Goal: Information Seeking & Learning: Learn about a topic

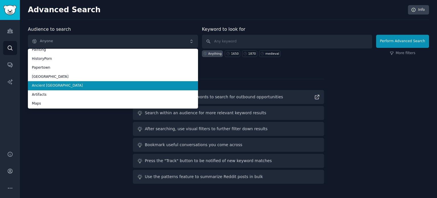
scroll to position [32, 0]
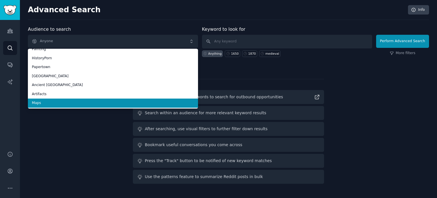
click at [47, 101] on span "Maps" at bounding box center [113, 103] width 162 height 5
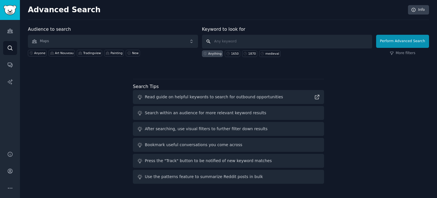
click at [236, 35] on input "text" at bounding box center [287, 42] width 170 height 14
type input "1660"
click at [388, 42] on button "Perform Advanced Search" at bounding box center [402, 41] width 53 height 13
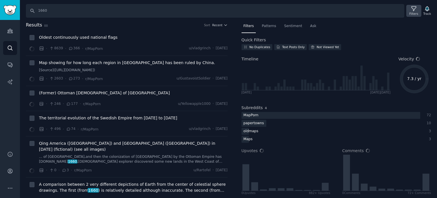
click at [416, 13] on div "Filters" at bounding box center [414, 14] width 9 height 4
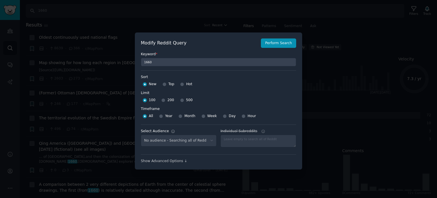
select select "f33d550f09"
click at [164, 83] on input "Top" at bounding box center [165, 84] width 4 height 4
radio input "true"
click at [181, 101] on input "500" at bounding box center [182, 100] width 4 height 4
radio input "true"
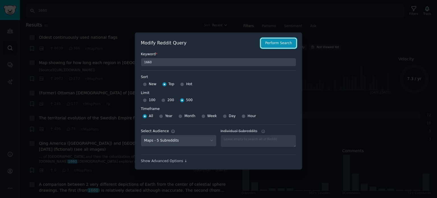
click at [274, 45] on button "Perform Search" at bounding box center [278, 43] width 35 height 10
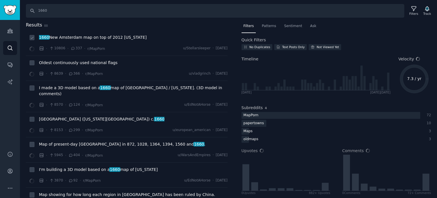
click at [79, 37] on span "1660 New Amsterdam map on top of 2012 [US_STATE]" at bounding box center [93, 37] width 108 height 6
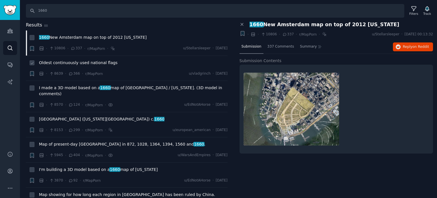
click at [79, 62] on span "Oldest continuously used national flags" at bounding box center [78, 63] width 79 height 6
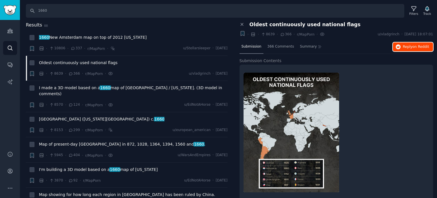
click at [406, 45] on span "Reply on Reddit" at bounding box center [416, 46] width 26 height 5
click at [61, 64] on span "Oldest continuously used national flags" at bounding box center [78, 63] width 79 height 6
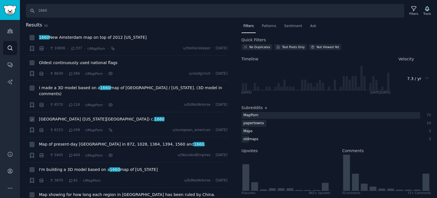
click at [61, 116] on div "[GEOGRAPHIC_DATA] ([US_STATE][GEOGRAPHIC_DATA]) c. [DATE]" at bounding box center [133, 120] width 189 height 8
click at [62, 116] on span "[GEOGRAPHIC_DATA] ([US_STATE][GEOGRAPHIC_DATA]) c. [DATE]" at bounding box center [102, 119] width 126 height 6
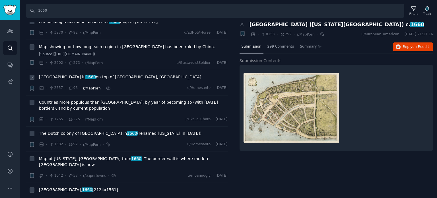
scroll to position [199, 0]
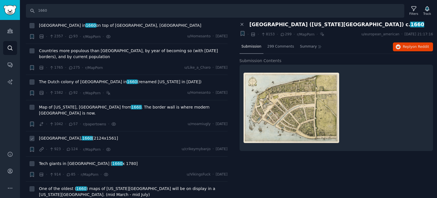
click at [64, 135] on span "[GEOGRAPHIC_DATA], 1660 [2124x1561]" at bounding box center [78, 138] width 79 height 6
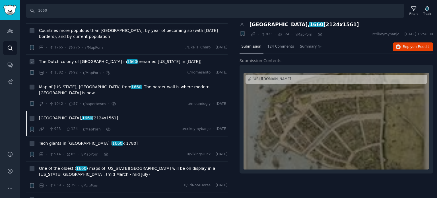
scroll to position [228, 0]
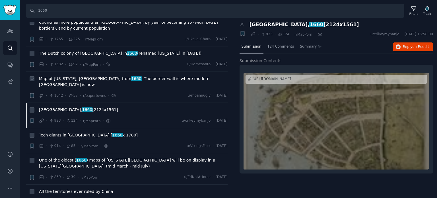
click at [89, 76] on span "Map of [US_STATE], [GEOGRAPHIC_DATA] from 1660 . The border wall is where moder…" at bounding box center [133, 82] width 189 height 12
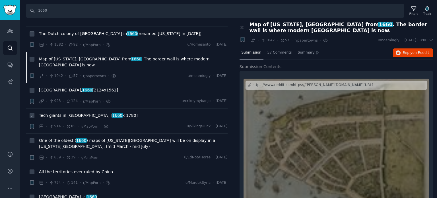
scroll to position [256, 0]
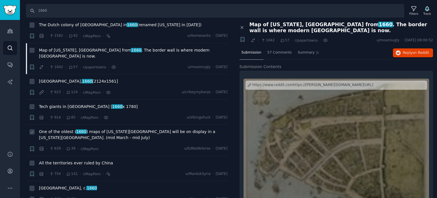
click at [70, 129] on span "One of the oldest ( 1660 ) maps of [US_STATE][GEOGRAPHIC_DATA] will be on displ…" at bounding box center [133, 135] width 189 height 12
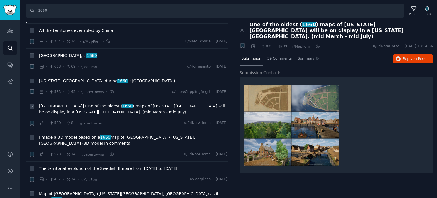
scroll to position [399, 0]
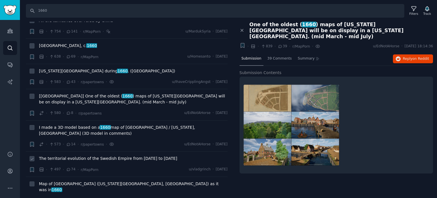
click at [69, 155] on span "The territorial evolution of the Swedish Empire from [DATE] to [DATE]" at bounding box center [108, 158] width 138 height 6
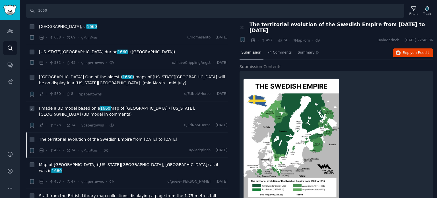
scroll to position [427, 0]
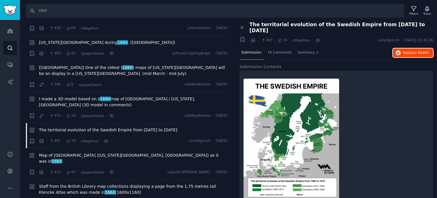
click at [401, 49] on button "Reply on Reddit" at bounding box center [413, 52] width 40 height 9
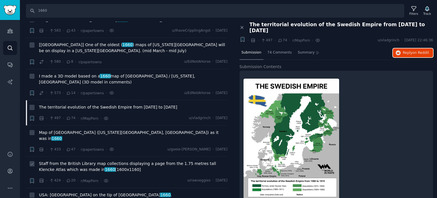
scroll to position [484, 0]
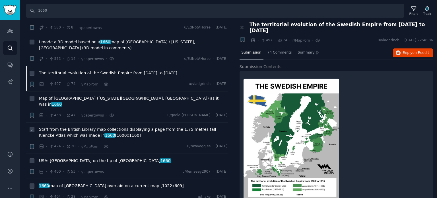
click at [63, 126] on span "Staff from the British Library map collections displaying a page from the 1.75 …" at bounding box center [133, 132] width 189 height 12
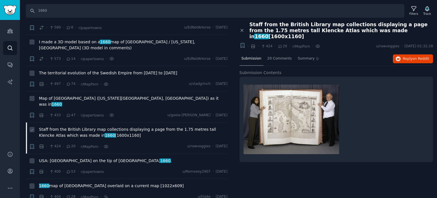
scroll to position [513, 0]
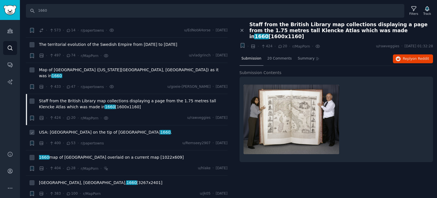
click at [62, 129] on span "USA: [GEOGRAPHIC_DATA] on the tip of [GEOGRAPHIC_DATA] 1660 ." at bounding box center [105, 132] width 133 height 6
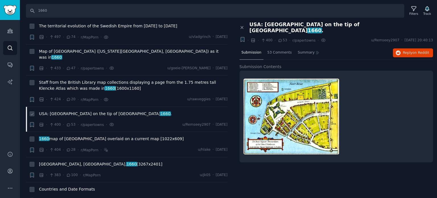
scroll to position [541, 0]
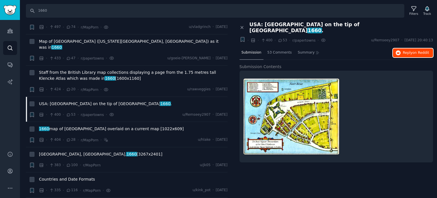
click at [414, 50] on span "Reply on Reddit" at bounding box center [416, 52] width 26 height 5
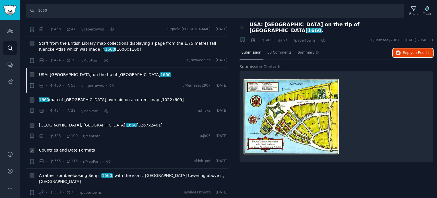
scroll to position [598, 0]
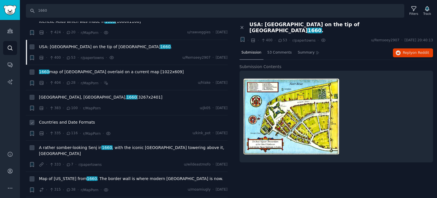
click at [67, 119] on span "Countries and Date Formats" at bounding box center [67, 122] width 56 height 6
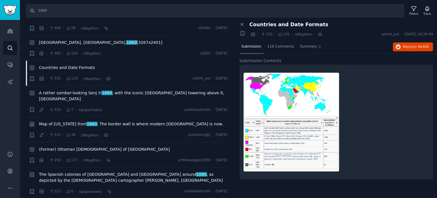
scroll to position [655, 0]
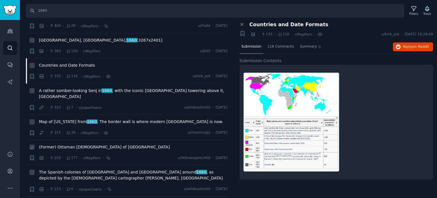
click at [54, 144] on span "(Former) Ottoman [DEMOGRAPHIC_DATA] of [GEOGRAPHIC_DATA]" at bounding box center [104, 147] width 131 height 6
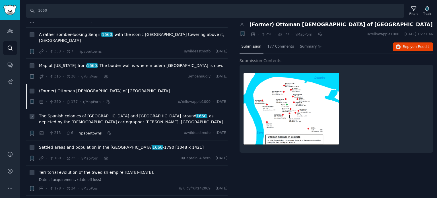
scroll to position [712, 0]
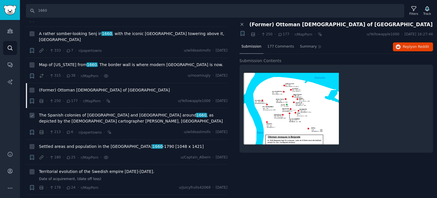
click at [66, 112] on span "The Spanish colonies of [GEOGRAPHIC_DATA] and [GEOGRAPHIC_DATA] around [DATE] ,…" at bounding box center [133, 118] width 189 height 12
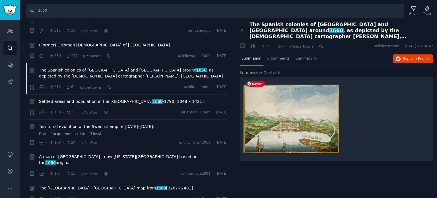
scroll to position [797, 0]
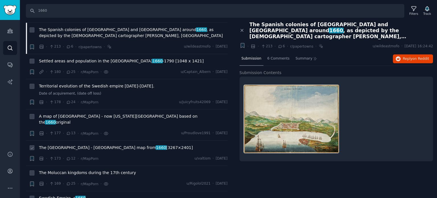
click at [66, 145] on span "The [GEOGRAPHIC_DATA] - [GEOGRAPHIC_DATA] map from 1660 [3267×2401]" at bounding box center [116, 148] width 154 height 6
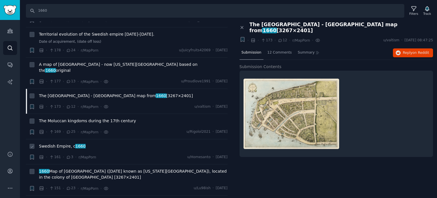
scroll to position [854, 0]
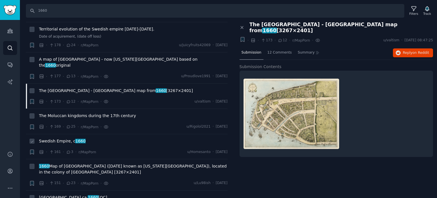
click at [54, 138] on span "Swedish Empire, c 1660" at bounding box center [62, 141] width 47 height 6
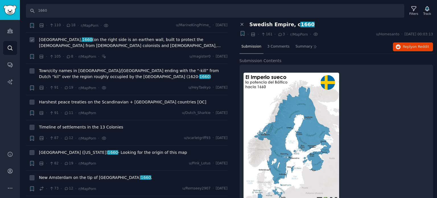
scroll to position [1168, 0]
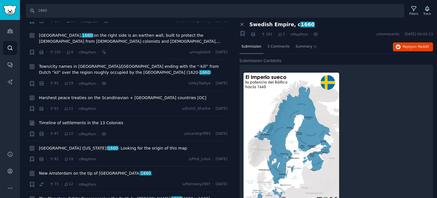
click at [67, 120] on span "Timeline of settlements in the 13 Colonies" at bounding box center [81, 123] width 84 height 6
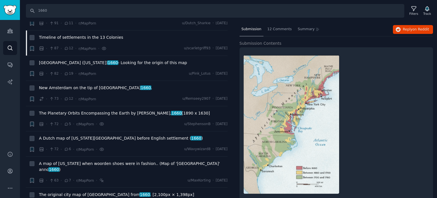
scroll to position [26, 0]
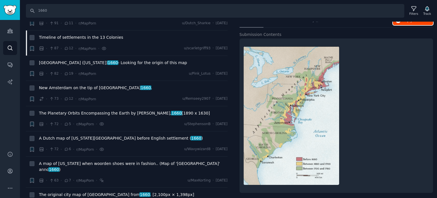
click at [407, 22] on button "Reply on Reddit" at bounding box center [413, 20] width 40 height 9
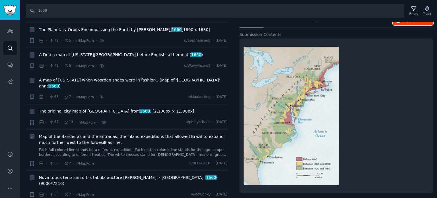
scroll to position [1339, 0]
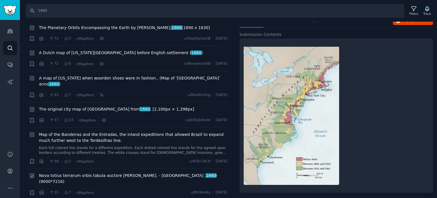
click at [79, 173] on span "Nova totius terrarum orbis tabula auctore [PERSON_NAME]. - [GEOGRAPHIC_DATA] , …" at bounding box center [133, 179] width 189 height 12
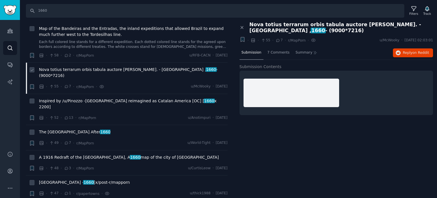
scroll to position [1452, 0]
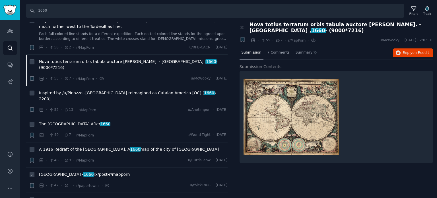
click at [83, 172] on span "1660" at bounding box center [88, 174] width 11 height 5
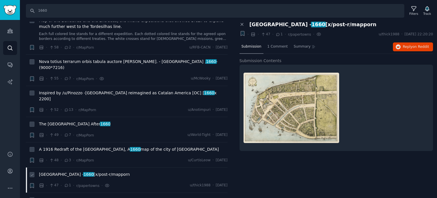
scroll to position [1509, 0]
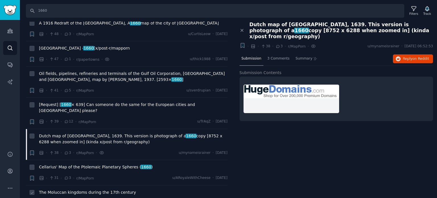
scroll to position [1595, 0]
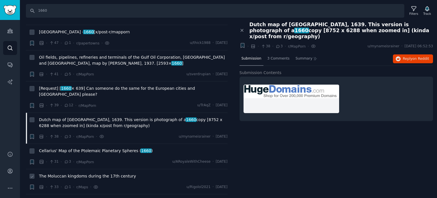
click at [88, 173] on span "The Moluccan kingdoms during the 17th century" at bounding box center [87, 176] width 97 height 6
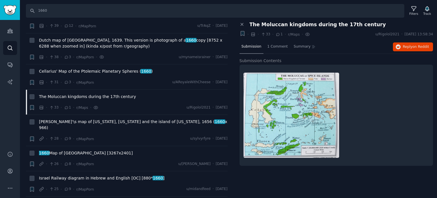
scroll to position [1709, 0]
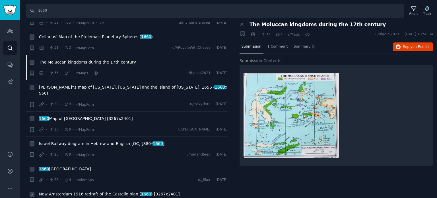
click at [71, 191] on span "New Amsterdam 1916 redraft of the Castello plan ( 1660 ) [3267x2401]" at bounding box center [109, 194] width 141 height 6
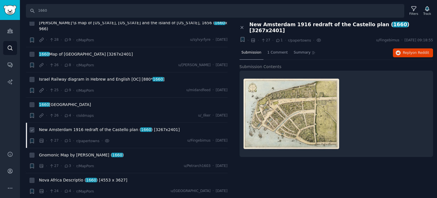
scroll to position [1794, 0]
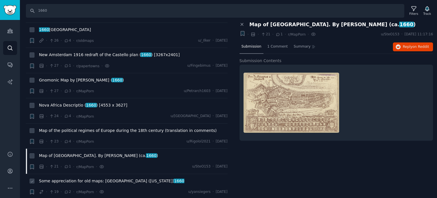
scroll to position [1851, 0]
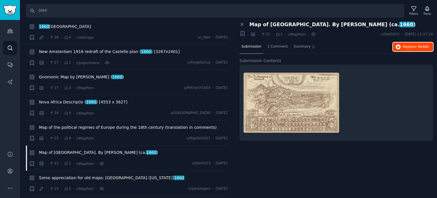
click at [408, 49] on button "Reply on Reddit" at bounding box center [413, 46] width 40 height 9
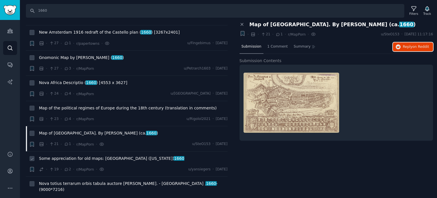
scroll to position [1880, 0]
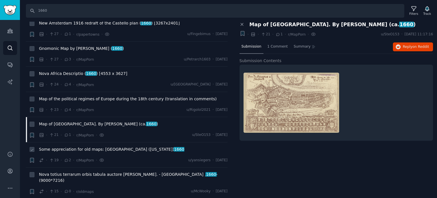
click at [108, 146] on span "Some appreciation for old maps: [GEOGRAPHIC_DATA] ([US_STATE]) 1660" at bounding box center [112, 149] width 146 height 6
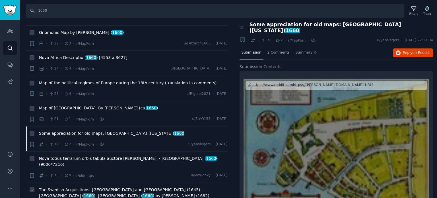
scroll to position [1908, 0]
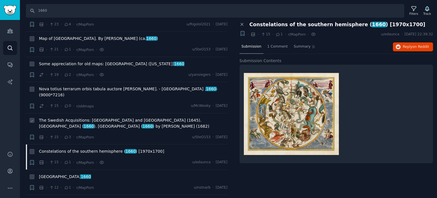
scroll to position [1994, 0]
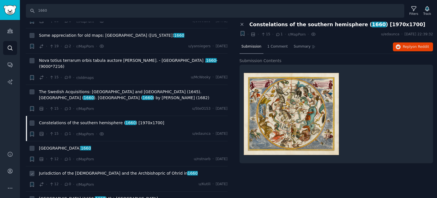
click at [68, 170] on span "Jurisdiction of the [DEMOGRAPHIC_DATA] and the Archbishopric of Ohrid in [DATE]" at bounding box center [118, 173] width 159 height 6
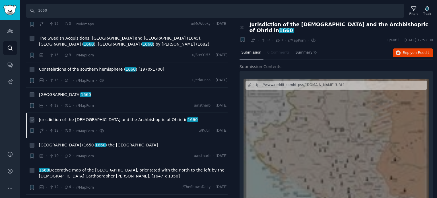
scroll to position [2051, 0]
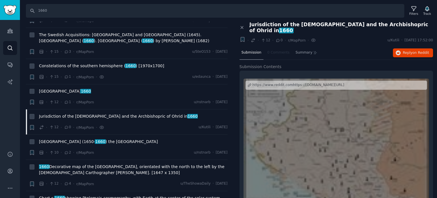
click at [408, 46] on div "Submission 0 Comments Summary Reply on Reddit" at bounding box center [337, 53] width 194 height 14
click at [406, 52] on span "Reply on Reddit" at bounding box center [416, 52] width 26 height 5
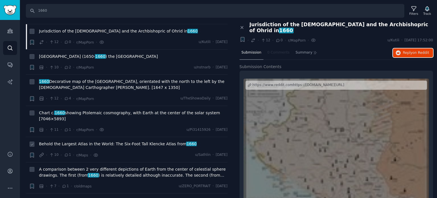
scroll to position [2136, 0]
click at [81, 141] on span "Behold the Largest Atlas in the World: The Six-Foot Tall Klencke Atlas from 1660" at bounding box center [118, 144] width 158 height 6
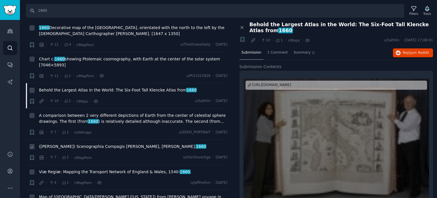
scroll to position [2191, 0]
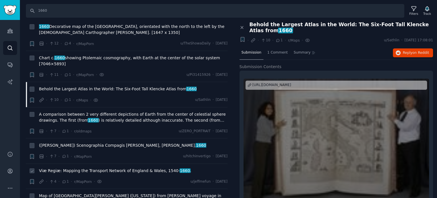
click at [100, 168] on span "Viæ Regiæ: Mapping the Transport Network of England & Wales, [DATE]- [DATE] ." at bounding box center [115, 171] width 152 height 6
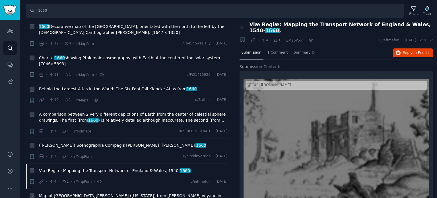
click at [81, 193] on span "Map of [GEOGRAPHIC_DATA][PERSON_NAME] ([US_STATE]) from [PERSON_NAME] voyage in…" at bounding box center [133, 199] width 189 height 12
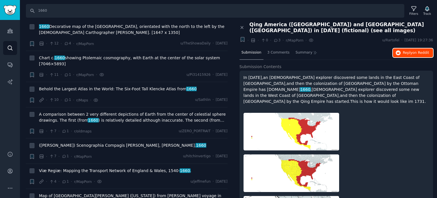
click at [404, 55] on button "Reply on Reddit" at bounding box center [413, 52] width 40 height 9
